Goal: Information Seeking & Learning: Learn about a topic

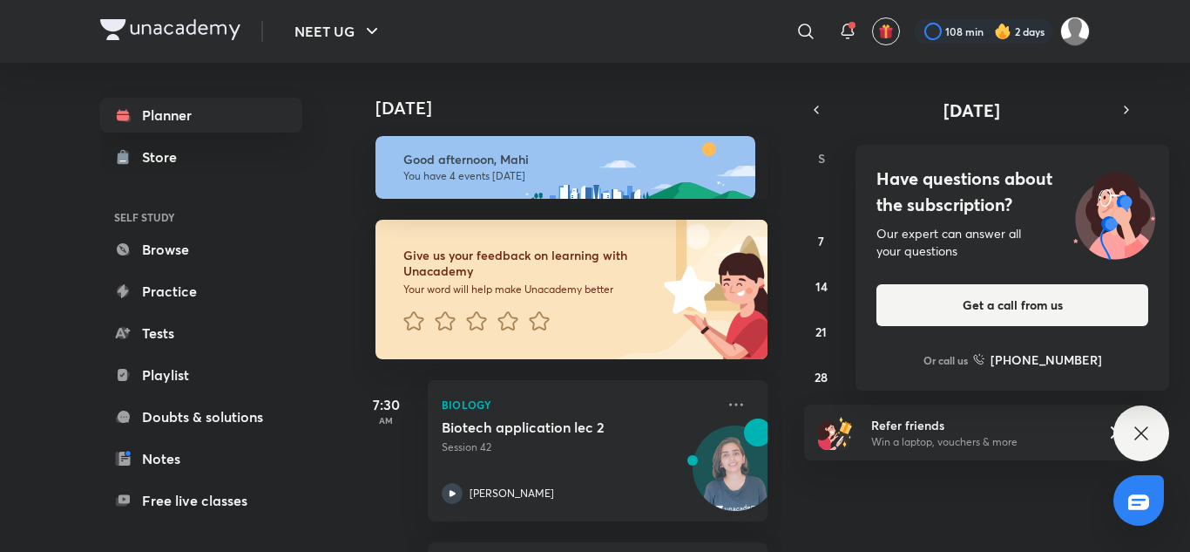
click at [1142, 416] on div "Have questions about the subscription? Our expert can answer all your questions…" at bounding box center [1142, 433] width 56 height 56
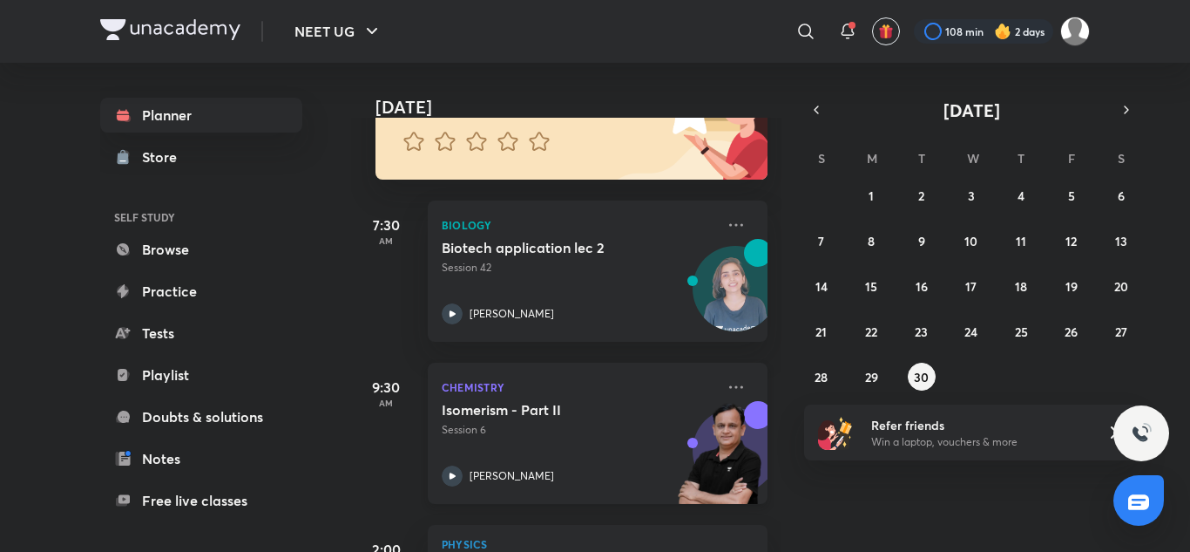
scroll to position [178, 0]
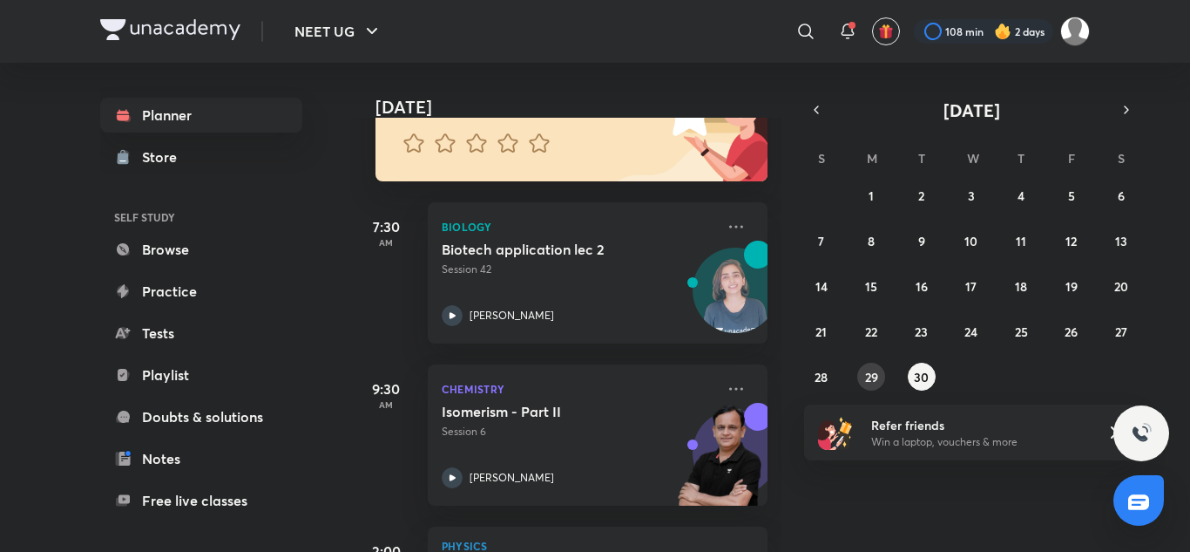
click at [860, 376] on button "29" at bounding box center [871, 376] width 28 height 28
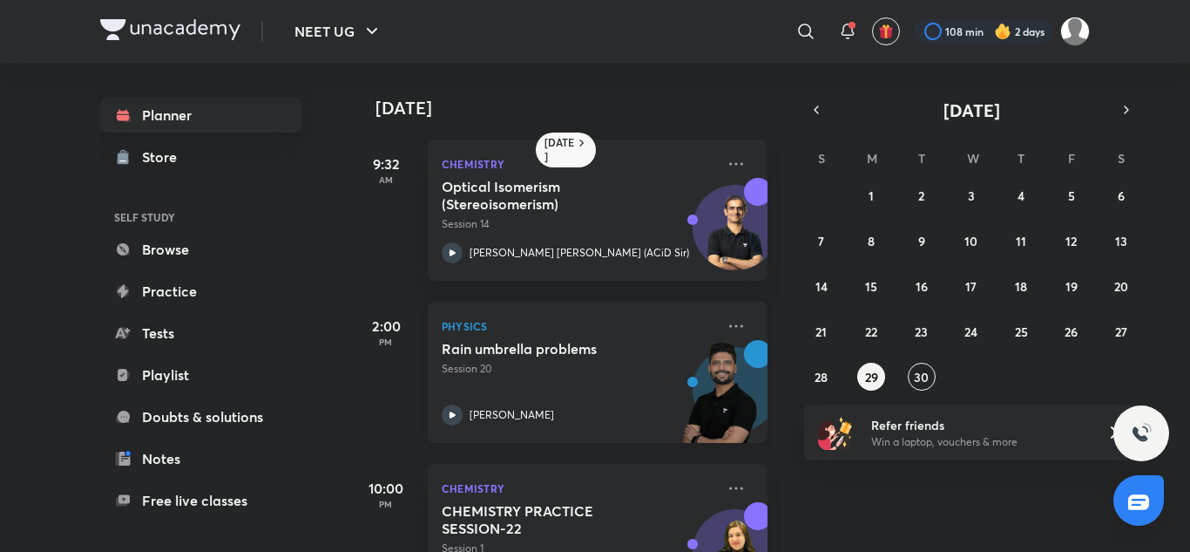
scroll to position [0, 0]
click at [733, 152] on div "Chemistry Optical Isomerism (Stereoisomerism) Session 14 [PERSON_NAME] [PERSON_…" at bounding box center [598, 209] width 340 height 141
click at [726, 160] on icon at bounding box center [736, 163] width 21 height 21
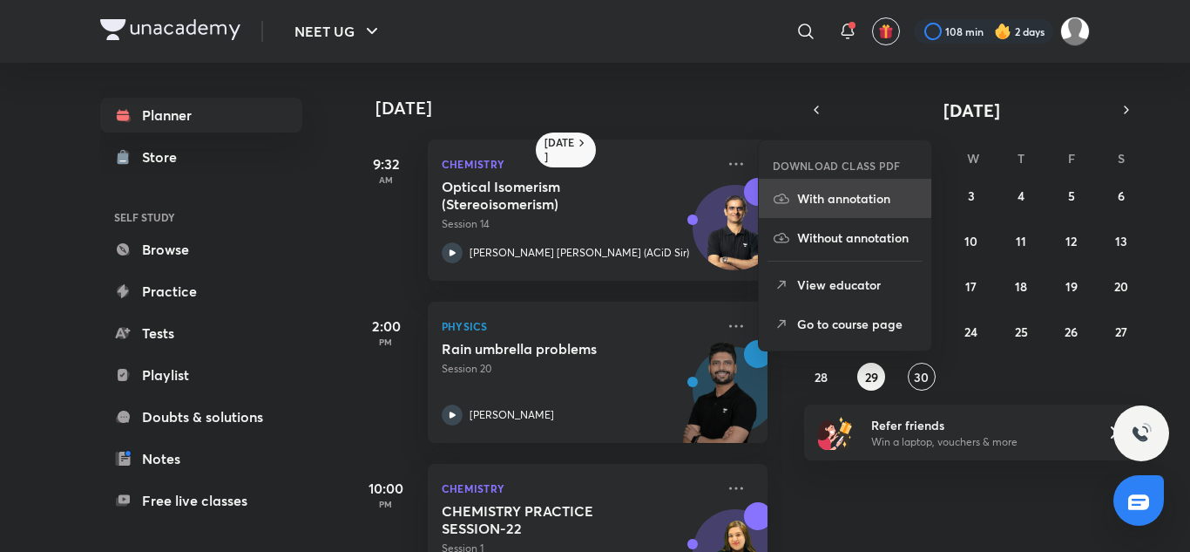
click at [820, 197] on p "With annotation" at bounding box center [857, 198] width 120 height 18
